Goal: Transaction & Acquisition: Purchase product/service

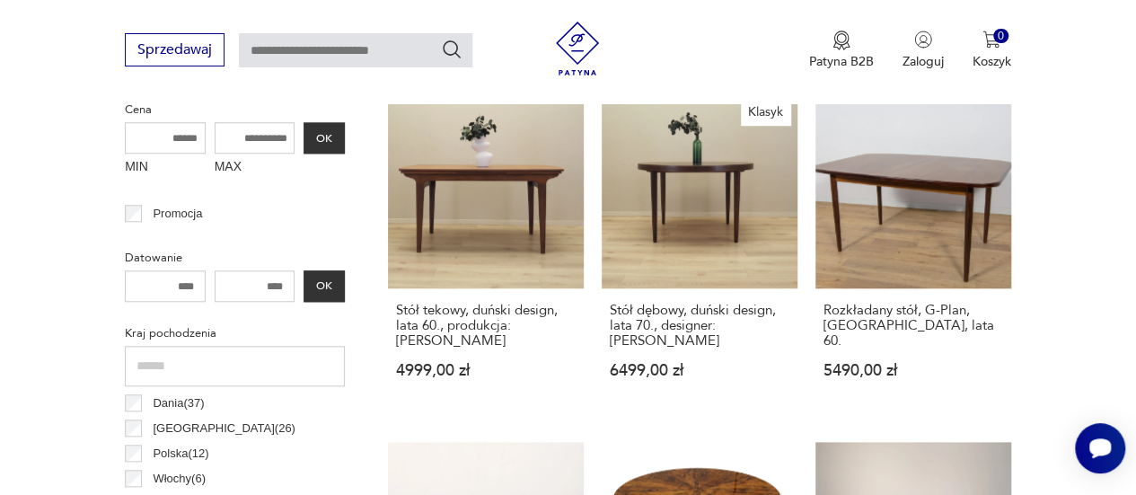
scroll to position [693, 0]
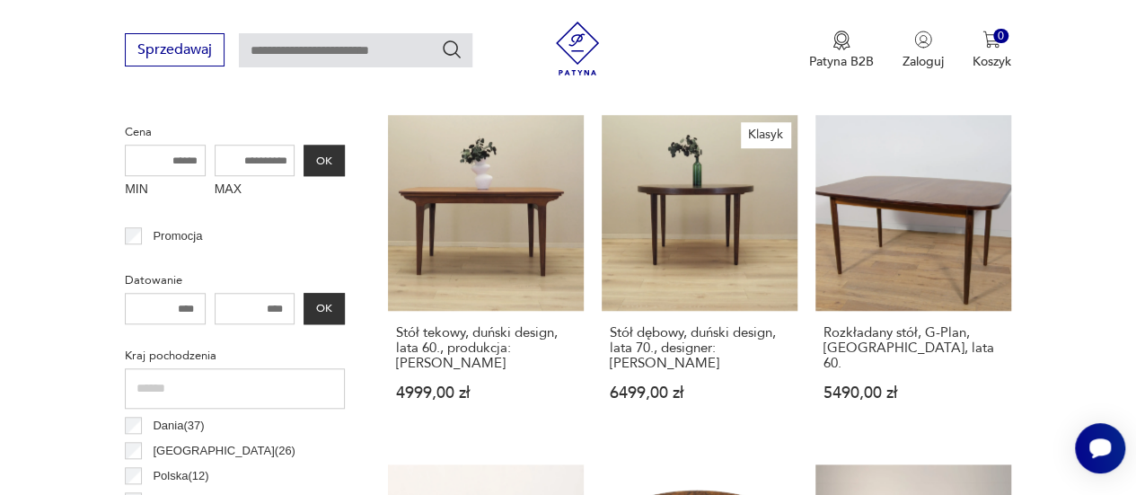
click at [273, 155] on input "MAX" at bounding box center [255, 160] width 81 height 31
type input "****"
click at [328, 161] on button "OK" at bounding box center [324, 160] width 41 height 31
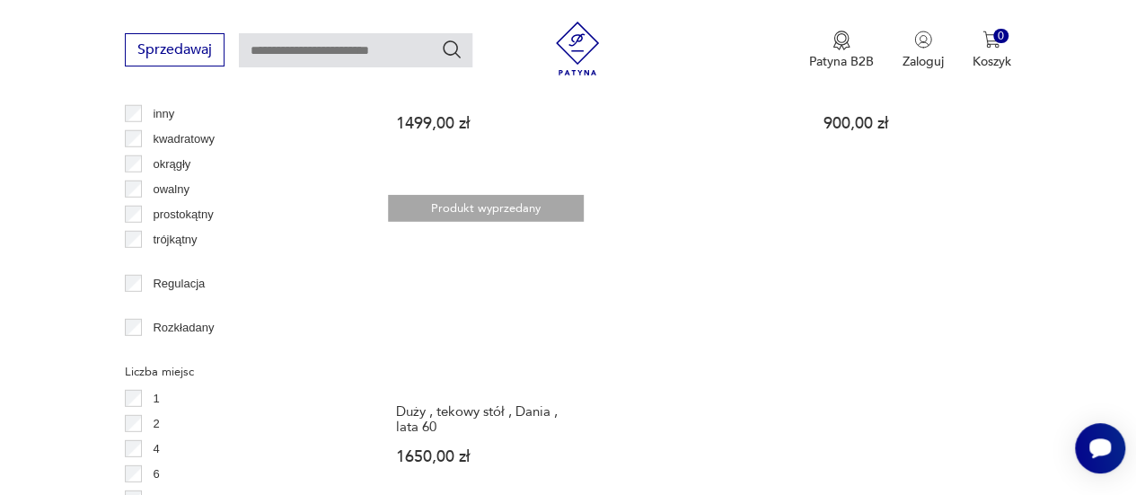
scroll to position [2378, 0]
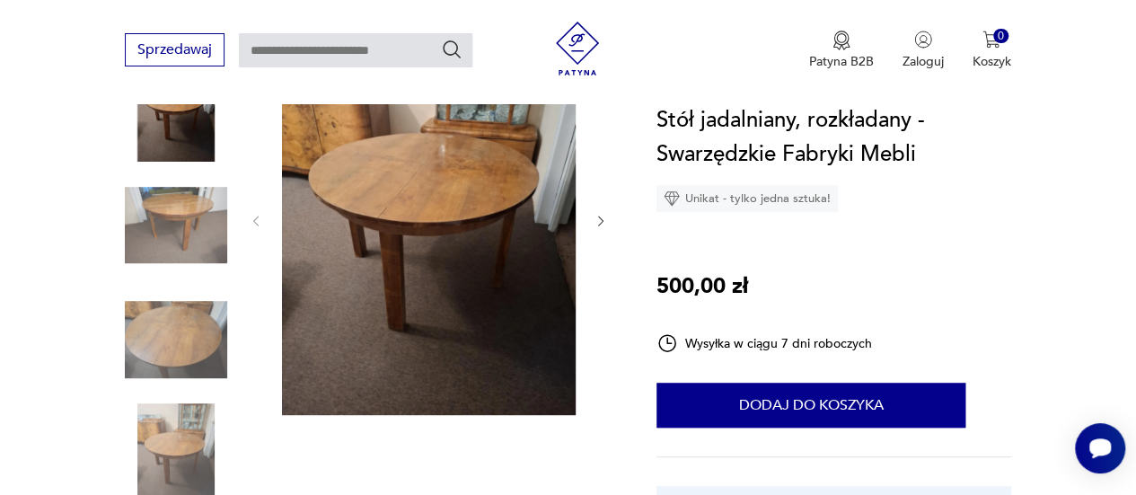
scroll to position [289, 0]
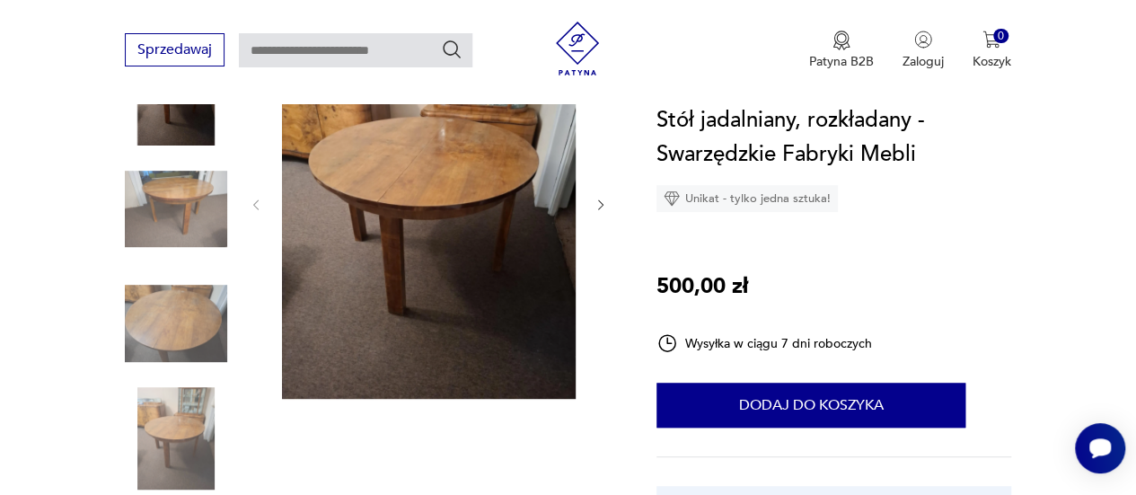
click at [606, 209] on icon "button" at bounding box center [601, 205] width 14 height 14
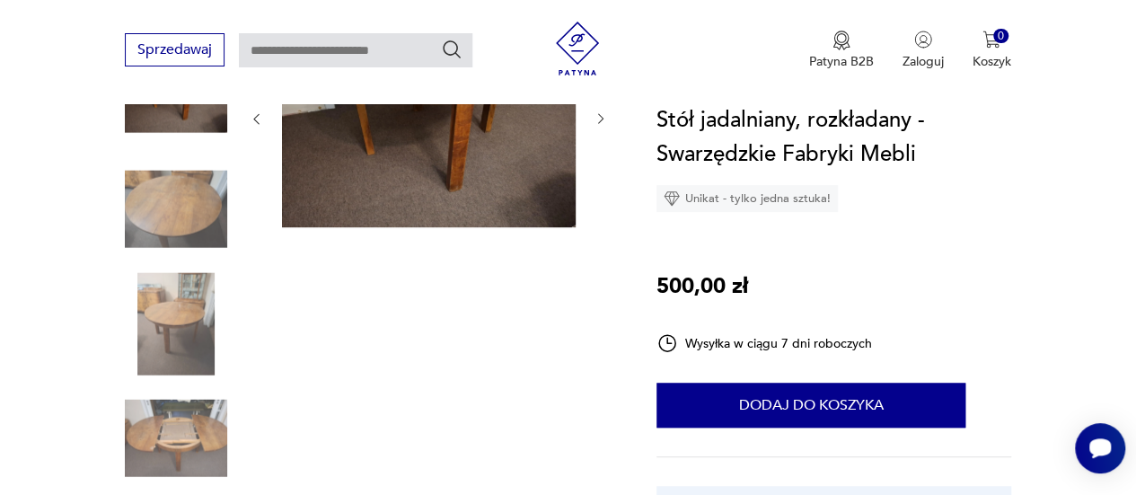
click at [606, 209] on div at bounding box center [428, 119] width 359 height 224
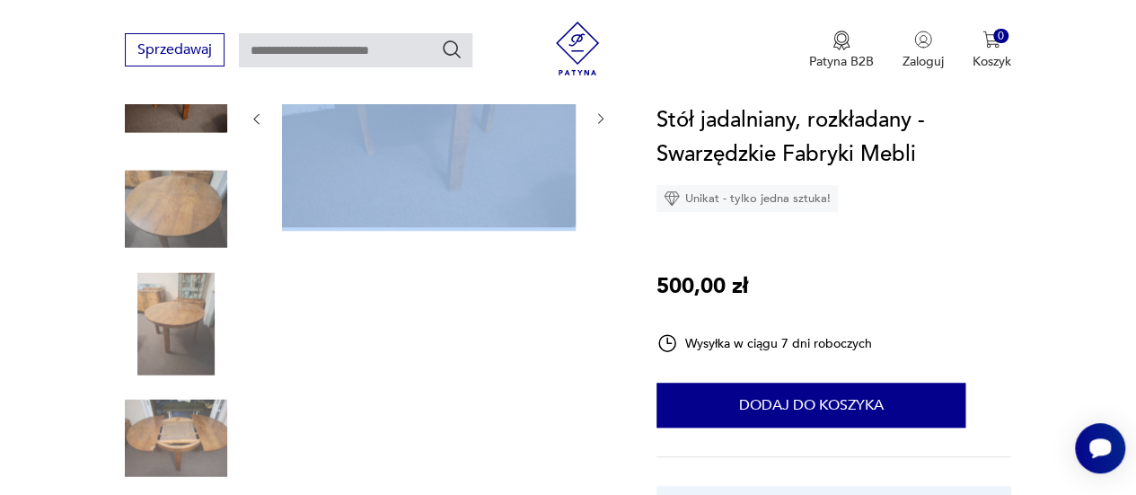
drag, startPoint x: 606, startPoint y: 209, endPoint x: 489, endPoint y: 331, distance: 169.6
click at [489, 331] on div at bounding box center [428, 267] width 359 height 521
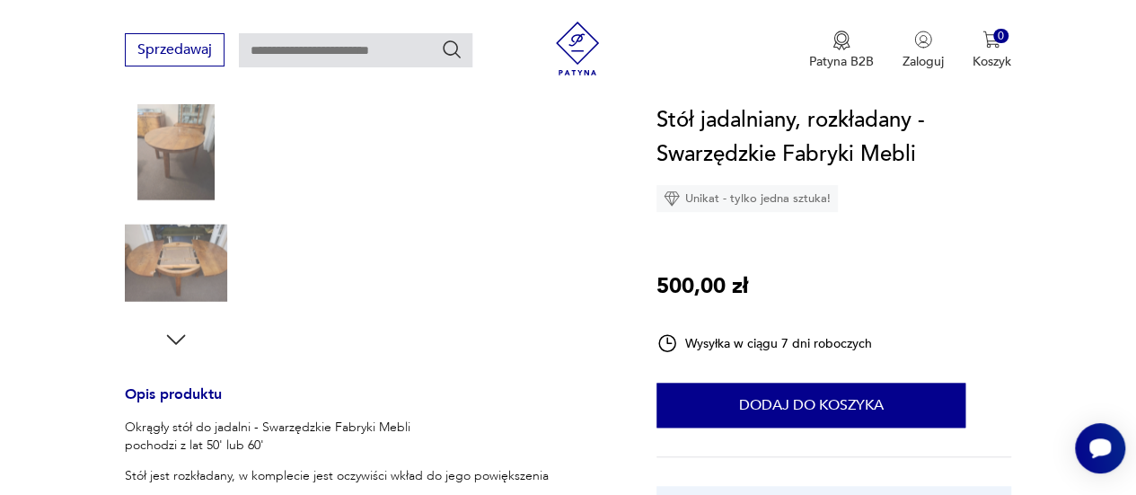
click at [192, 279] on img at bounding box center [176, 263] width 102 height 102
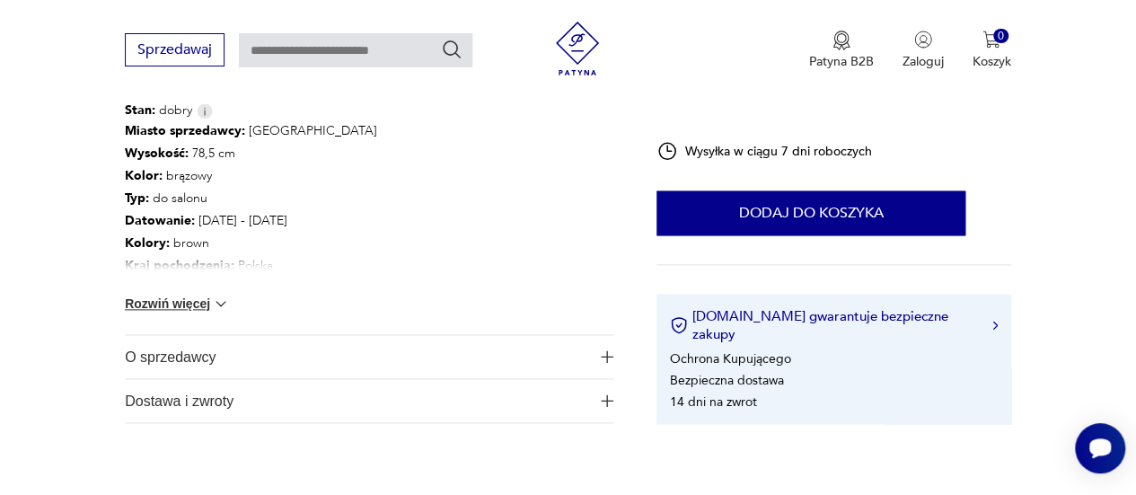
scroll to position [1026, 0]
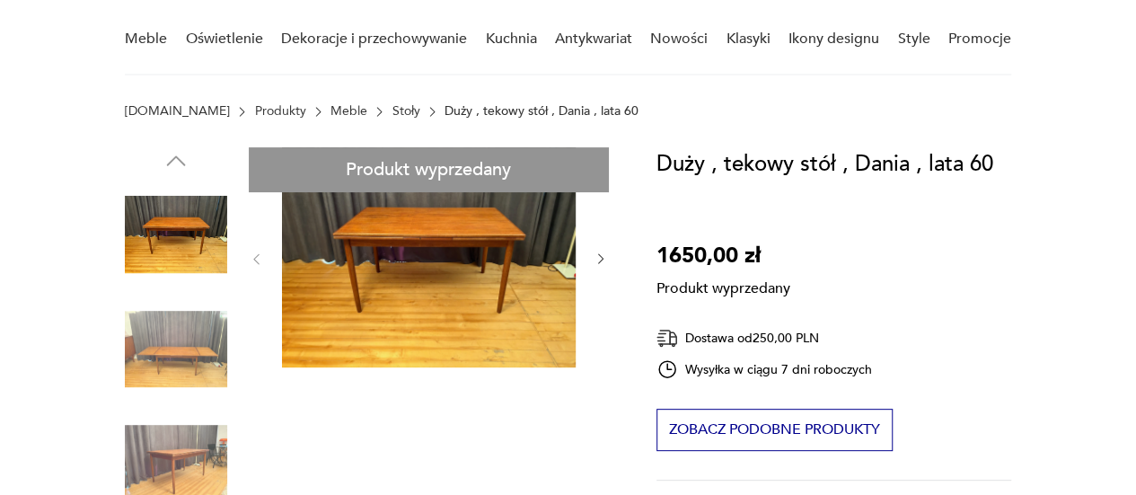
scroll to position [151, 0]
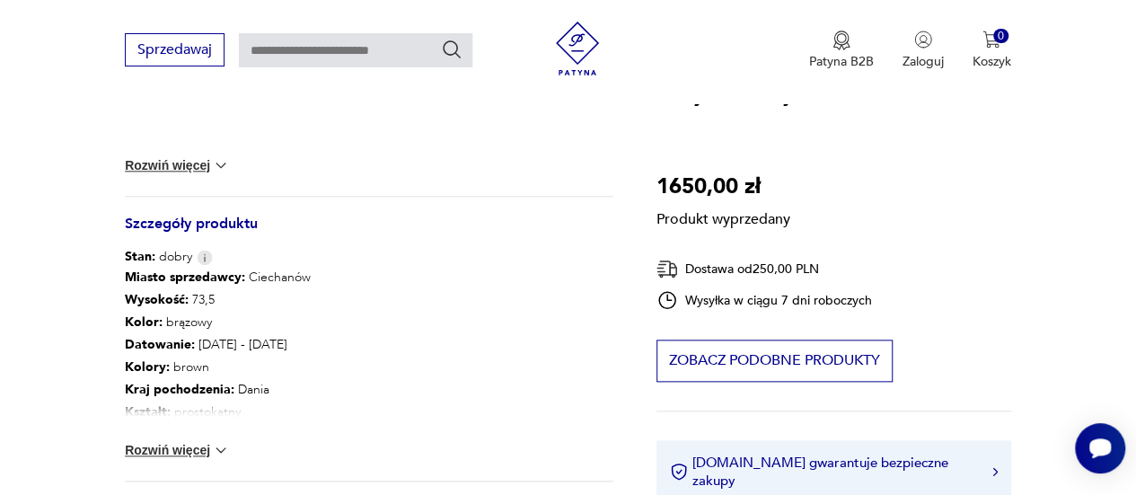
scroll to position [891, 0]
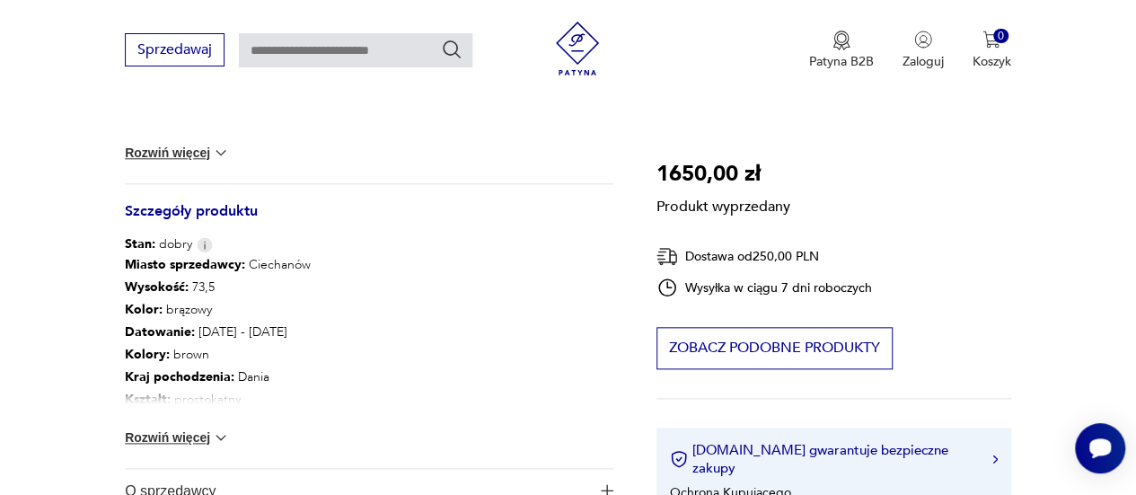
click at [218, 434] on img at bounding box center [221, 437] width 18 height 18
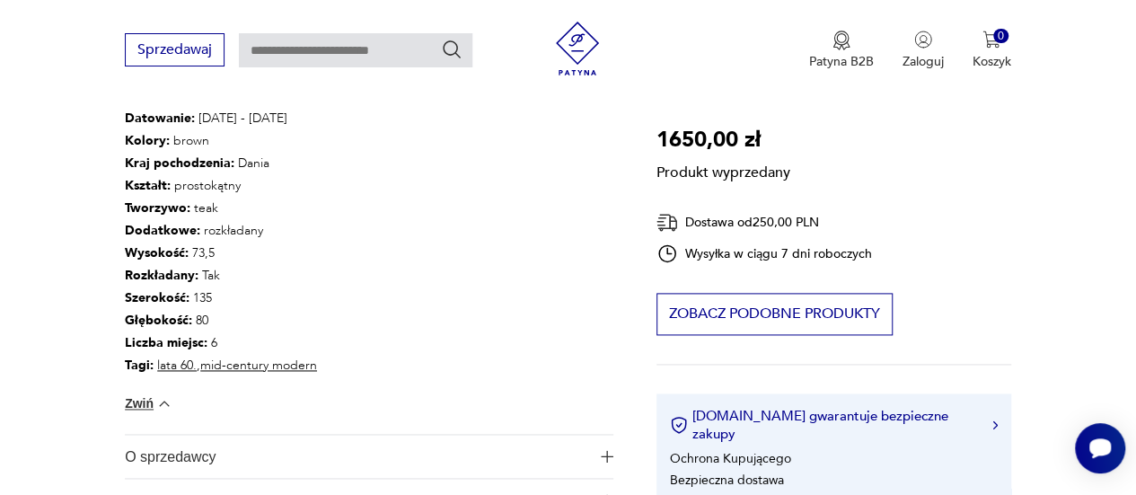
scroll to position [1110, 0]
